Goal: Information Seeking & Learning: Learn about a topic

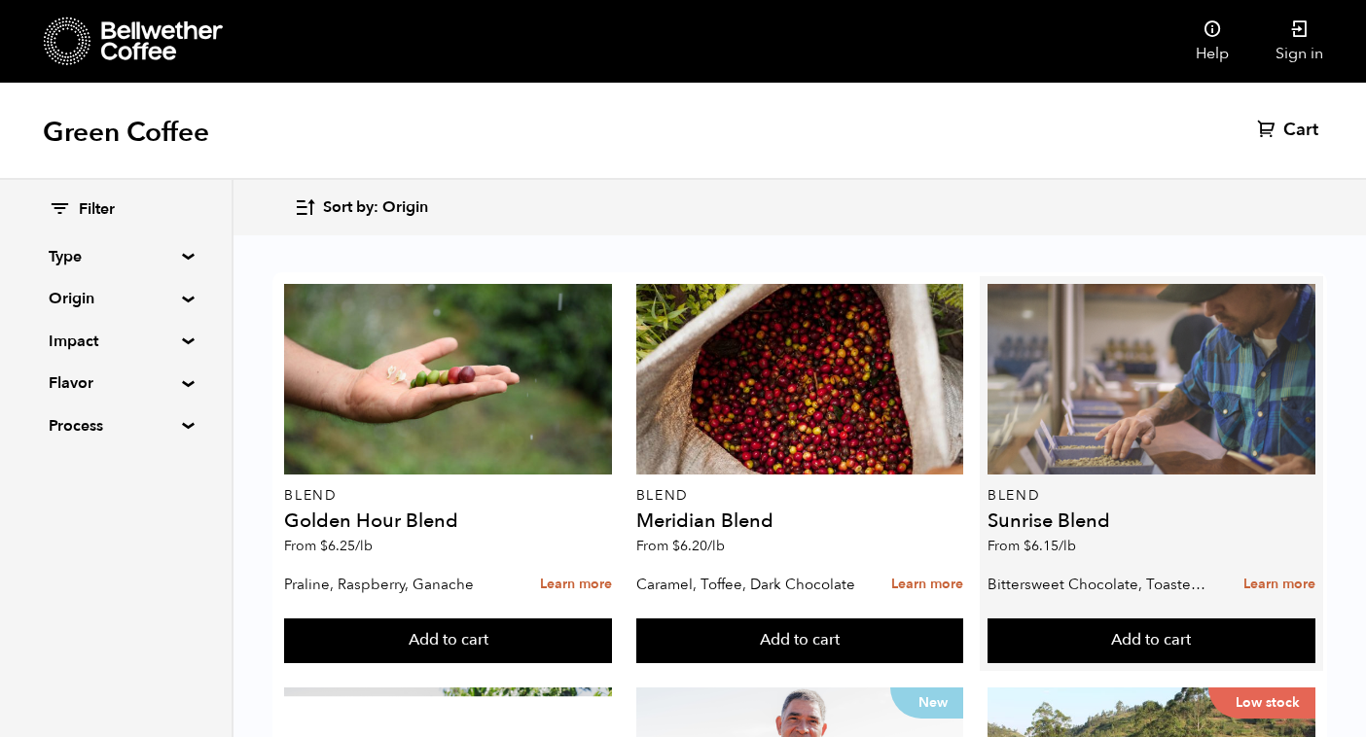
click at [1150, 338] on div at bounding box center [1151, 379] width 328 height 191
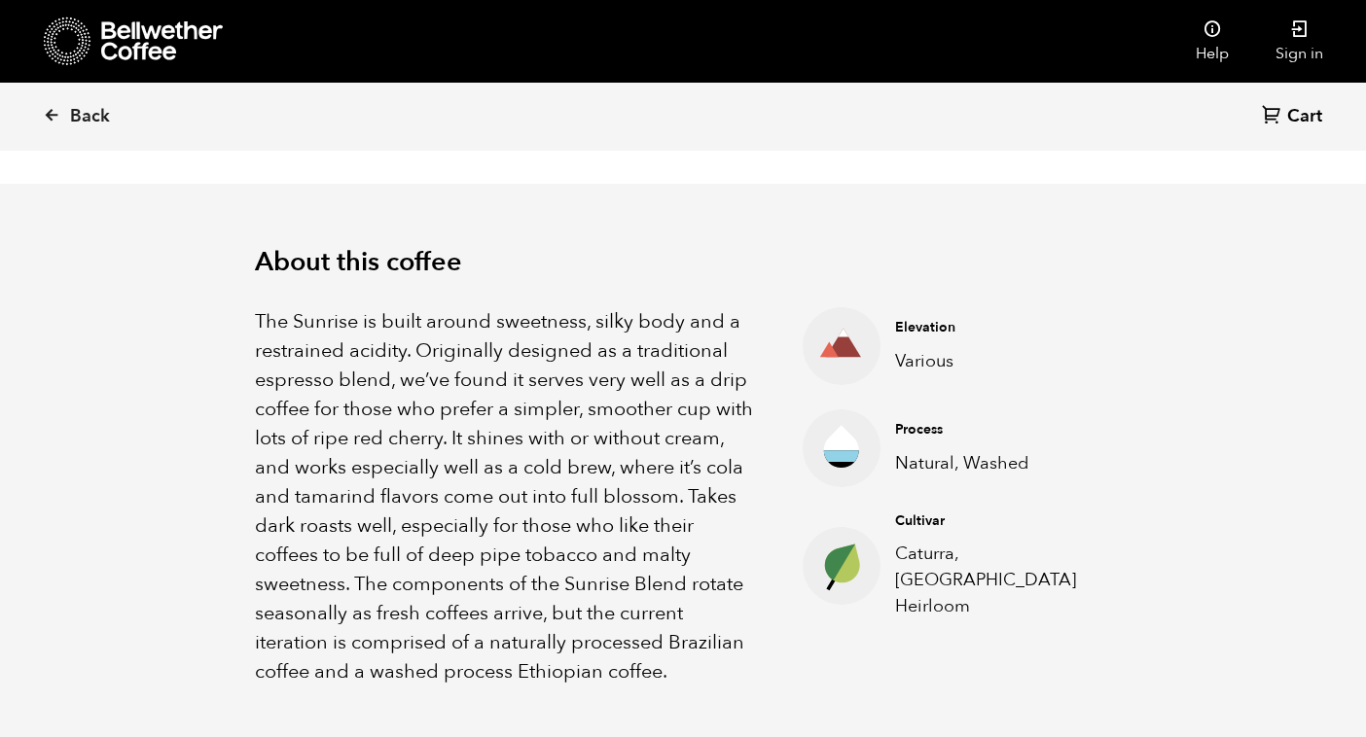
scroll to position [532, 0]
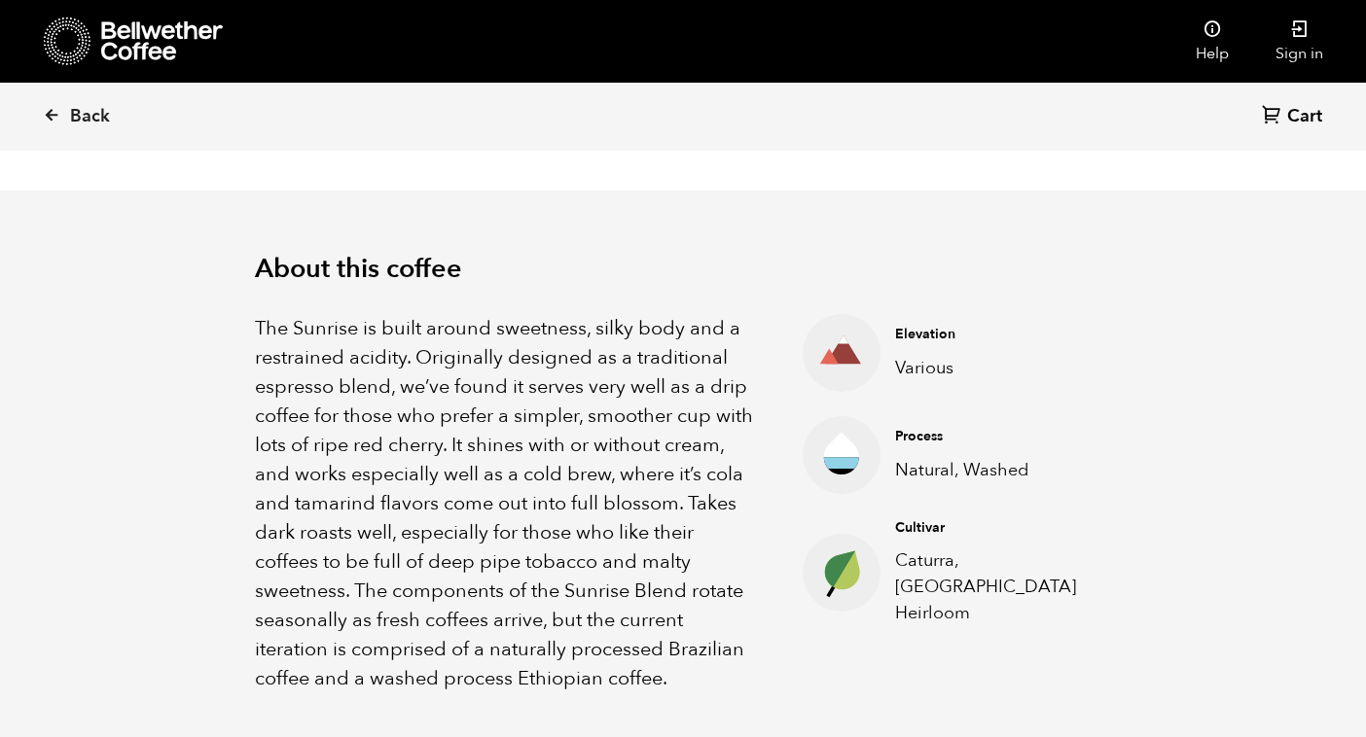
drag, startPoint x: 581, startPoint y: 645, endPoint x: 869, endPoint y: 645, distance: 287.9
click at [758, 645] on div "The Sunrise is built around sweetness, silky body and a restrained acidity. Ori…" at bounding box center [683, 489] width 856 height 409
click at [599, 569] on p "The Sunrise is built around sweetness, silky body and a restrained acidity. Ori…" at bounding box center [504, 503] width 499 height 379
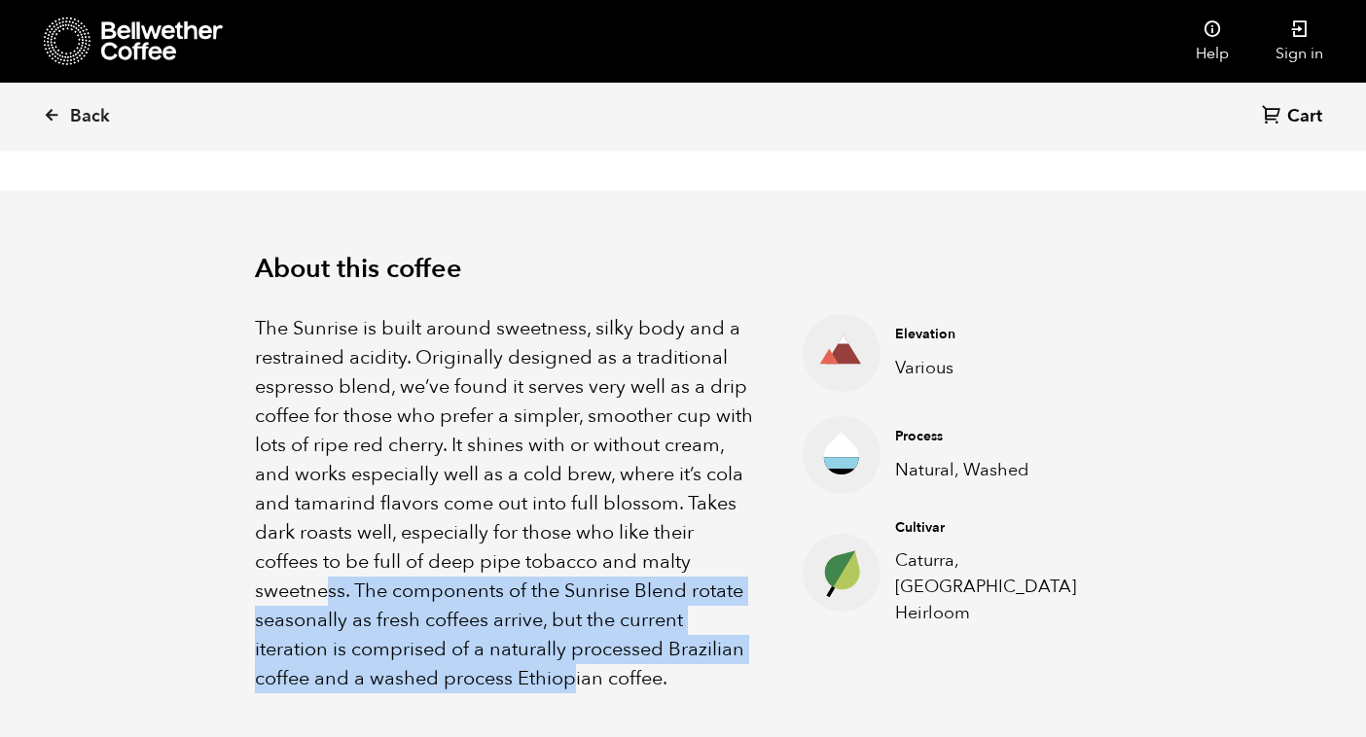
drag, startPoint x: 576, startPoint y: 686, endPoint x: 327, endPoint y: 585, distance: 268.8
click at [327, 585] on p "The Sunrise is built around sweetness, silky body and a restrained acidity. Ori…" at bounding box center [504, 503] width 499 height 379
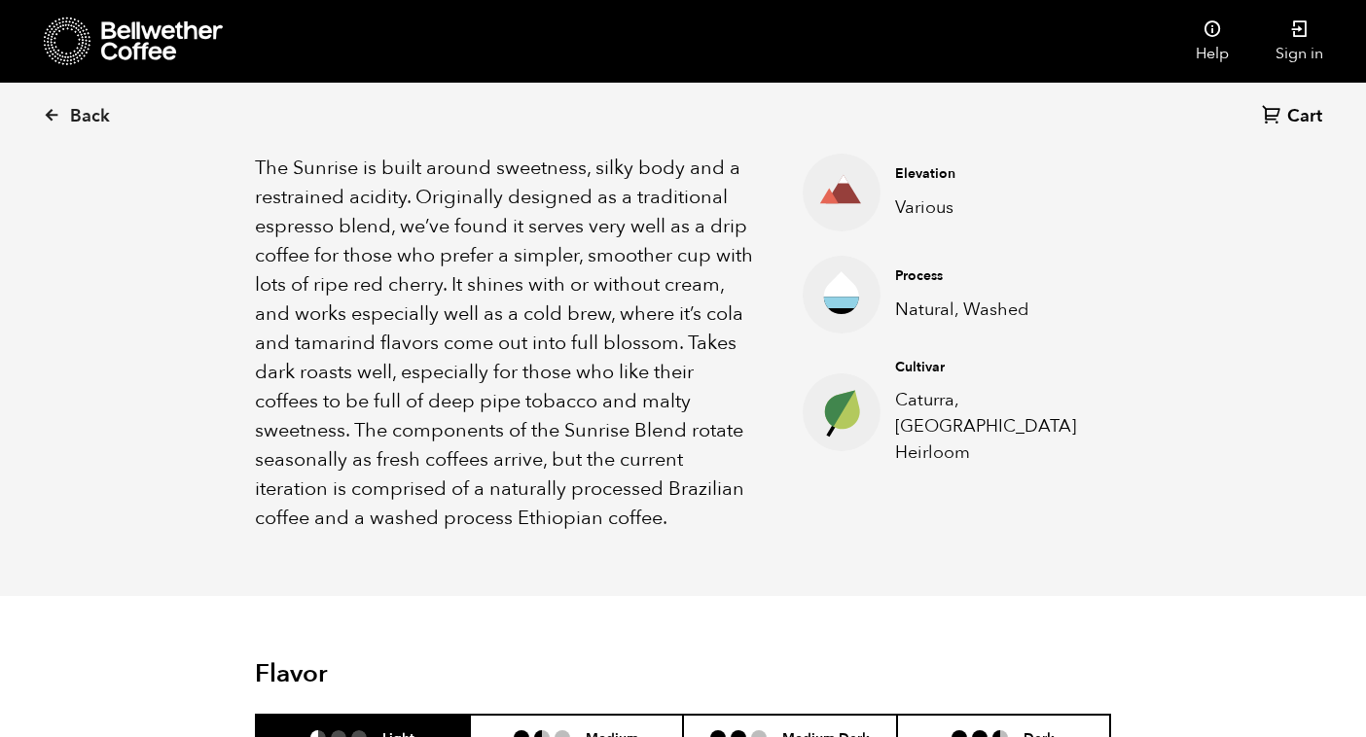
scroll to position [0, 0]
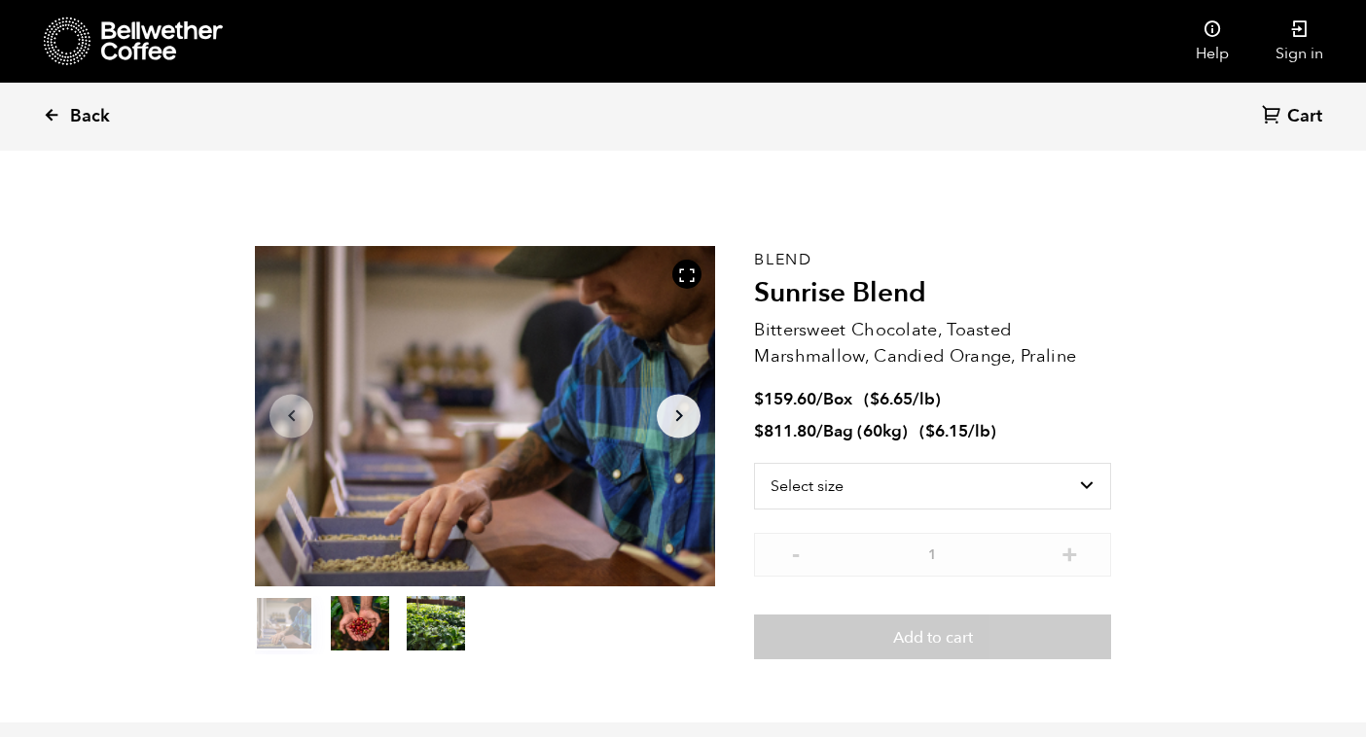
click at [97, 107] on span "Back" at bounding box center [90, 116] width 40 height 23
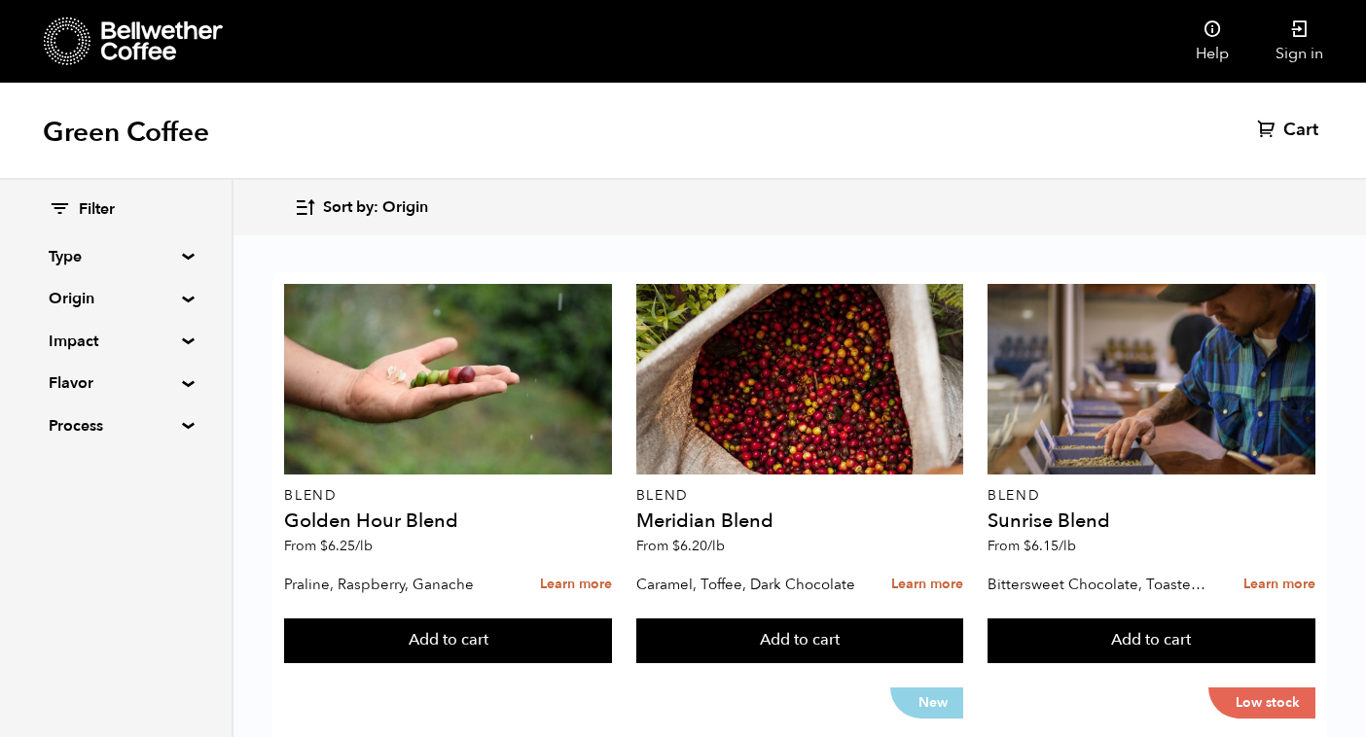
scroll to position [212, 0]
